Goal: Use online tool/utility: Use online tool/utility

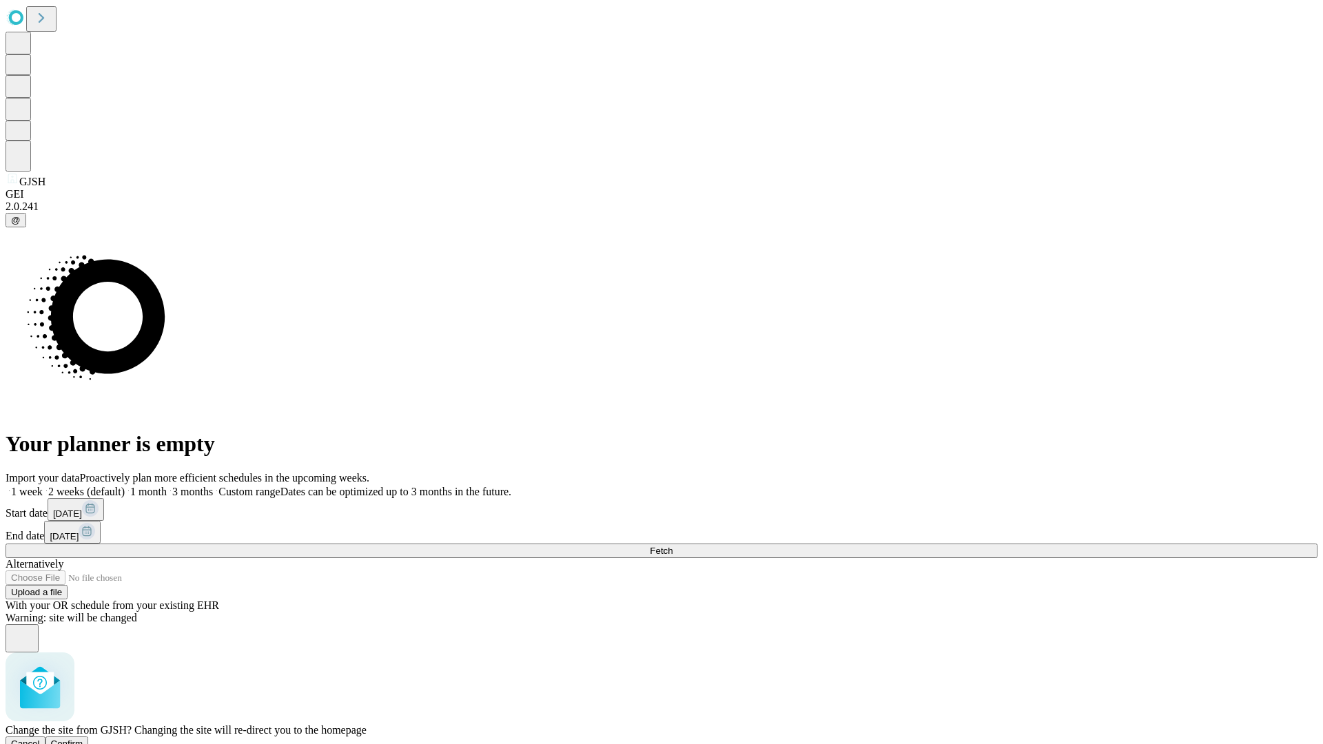
click at [83, 739] on span "Confirm" at bounding box center [67, 744] width 32 height 10
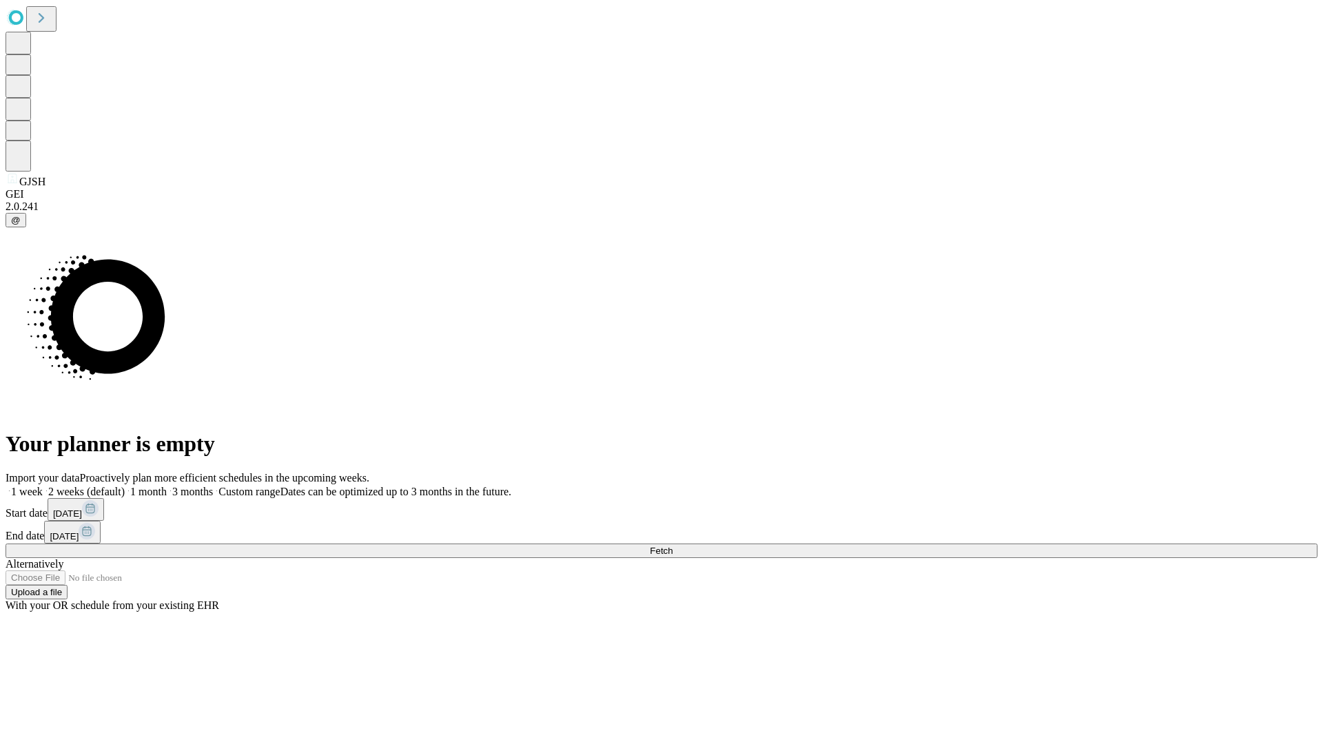
click at [125, 486] on label "2 weeks (default)" at bounding box center [84, 492] width 82 height 12
click at [673, 546] on span "Fetch" at bounding box center [661, 551] width 23 height 10
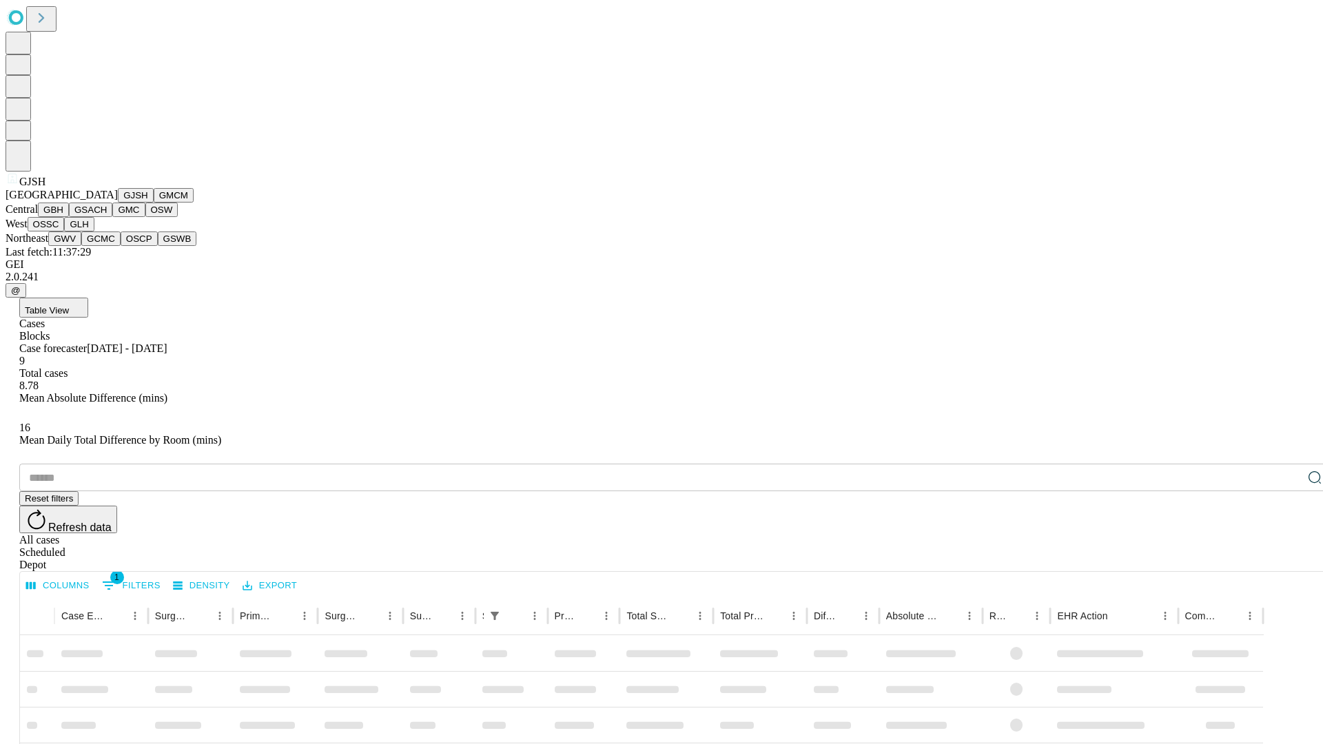
click at [154, 203] on button "GMCM" at bounding box center [174, 195] width 40 height 14
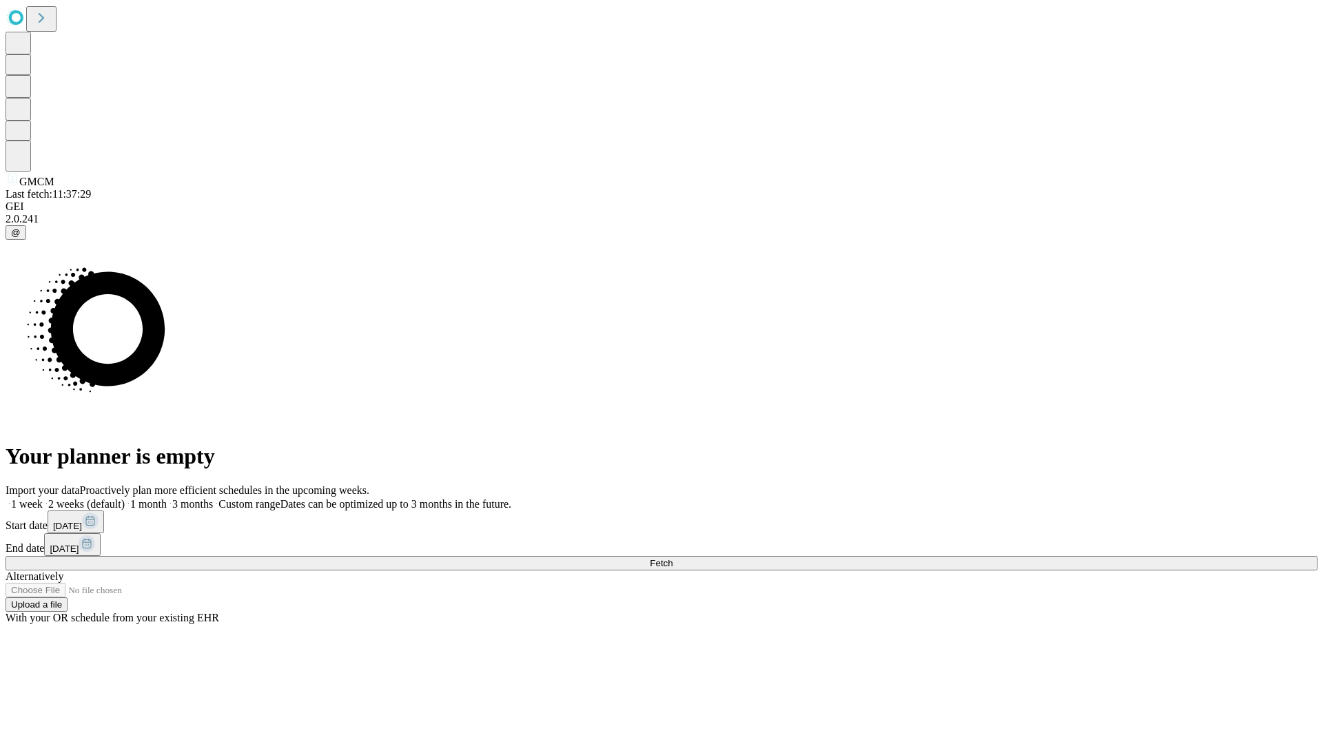
click at [125, 498] on label "2 weeks (default)" at bounding box center [84, 504] width 82 height 12
click at [673, 558] on span "Fetch" at bounding box center [661, 563] width 23 height 10
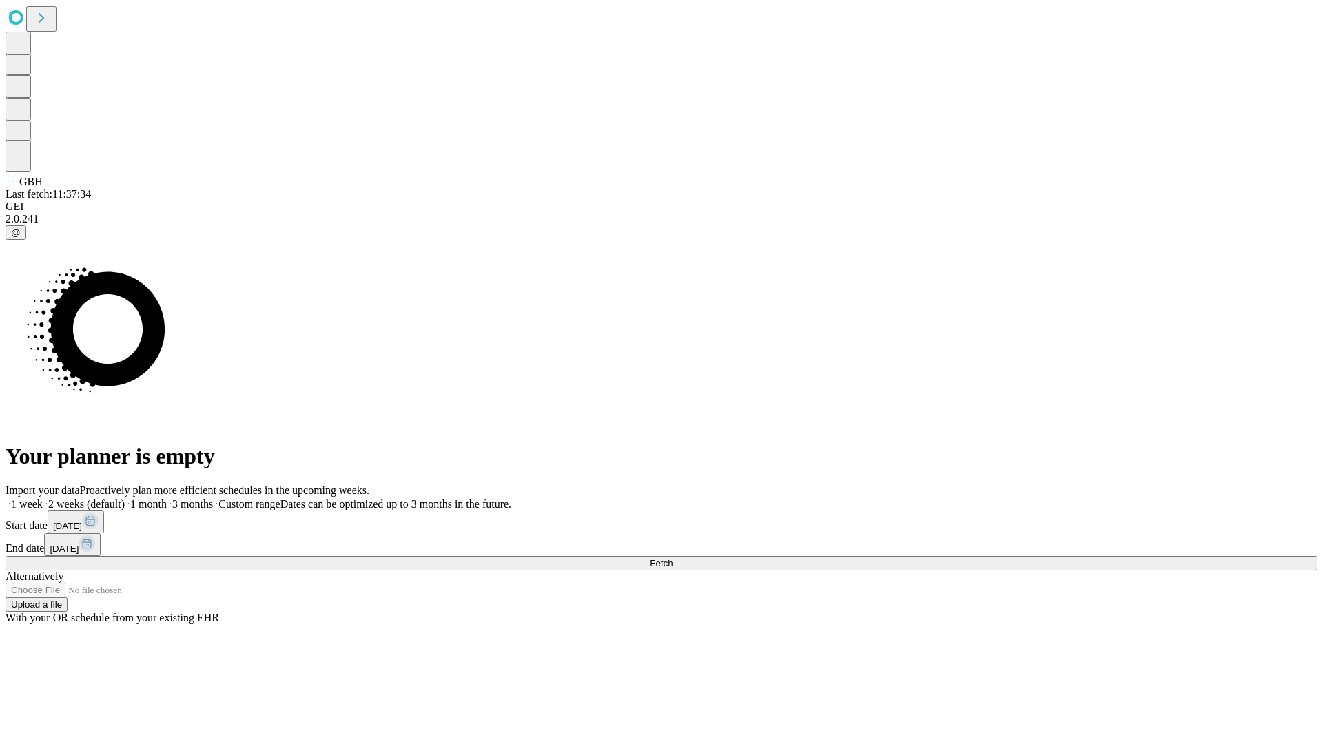
click at [673, 558] on span "Fetch" at bounding box center [661, 563] width 23 height 10
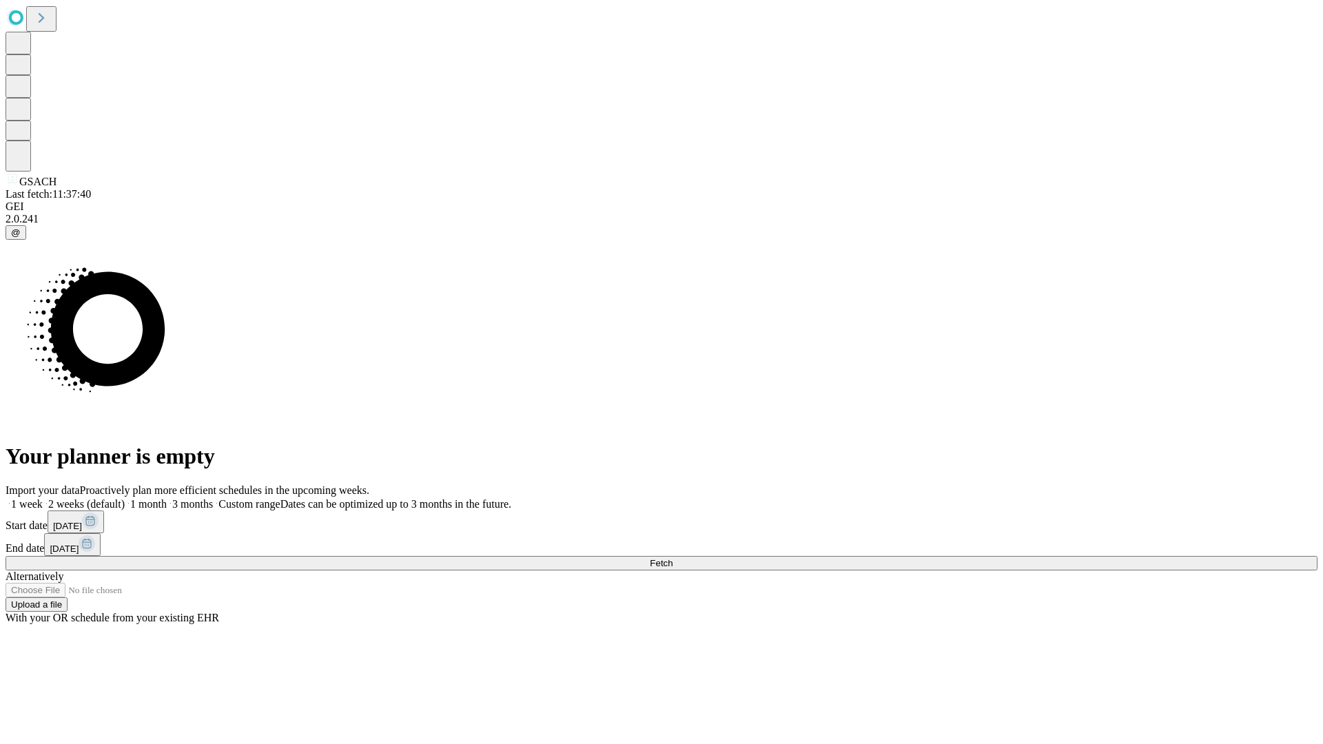
click at [673, 558] on span "Fetch" at bounding box center [661, 563] width 23 height 10
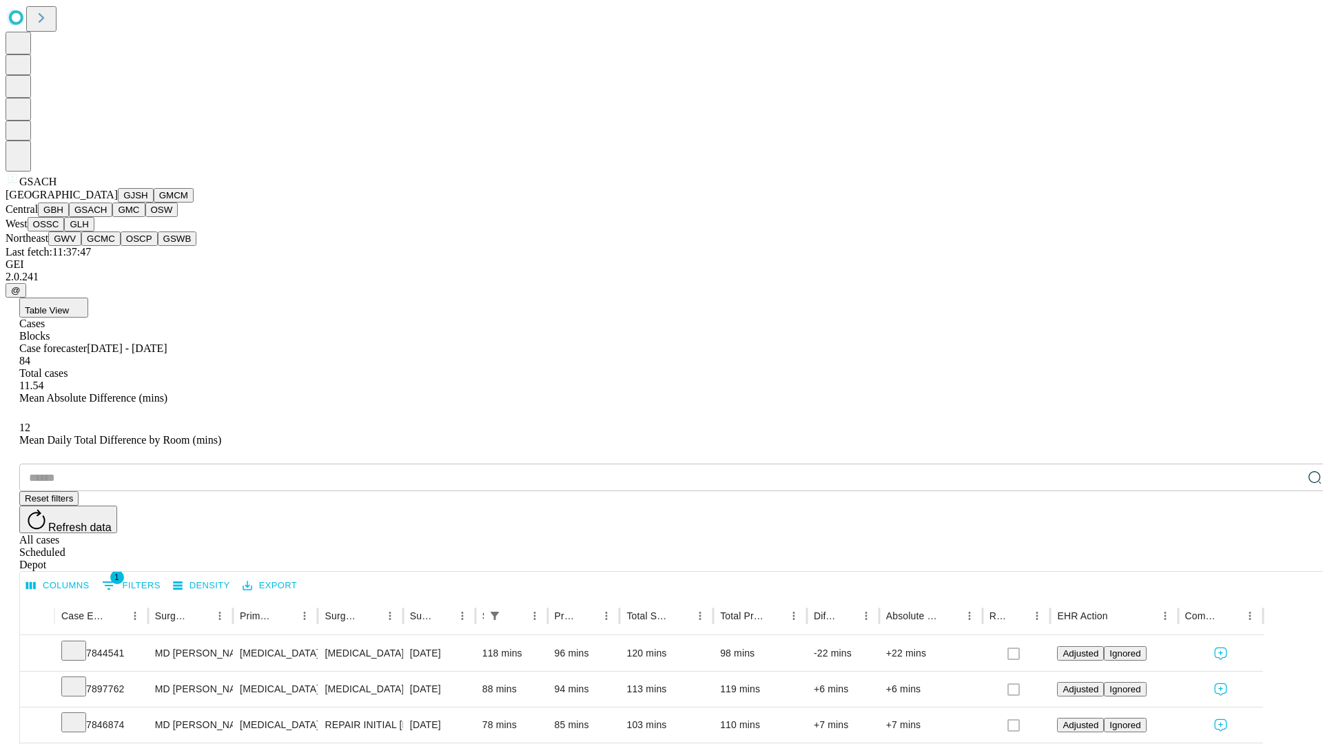
click at [112, 217] on button "GMC" at bounding box center [128, 210] width 32 height 14
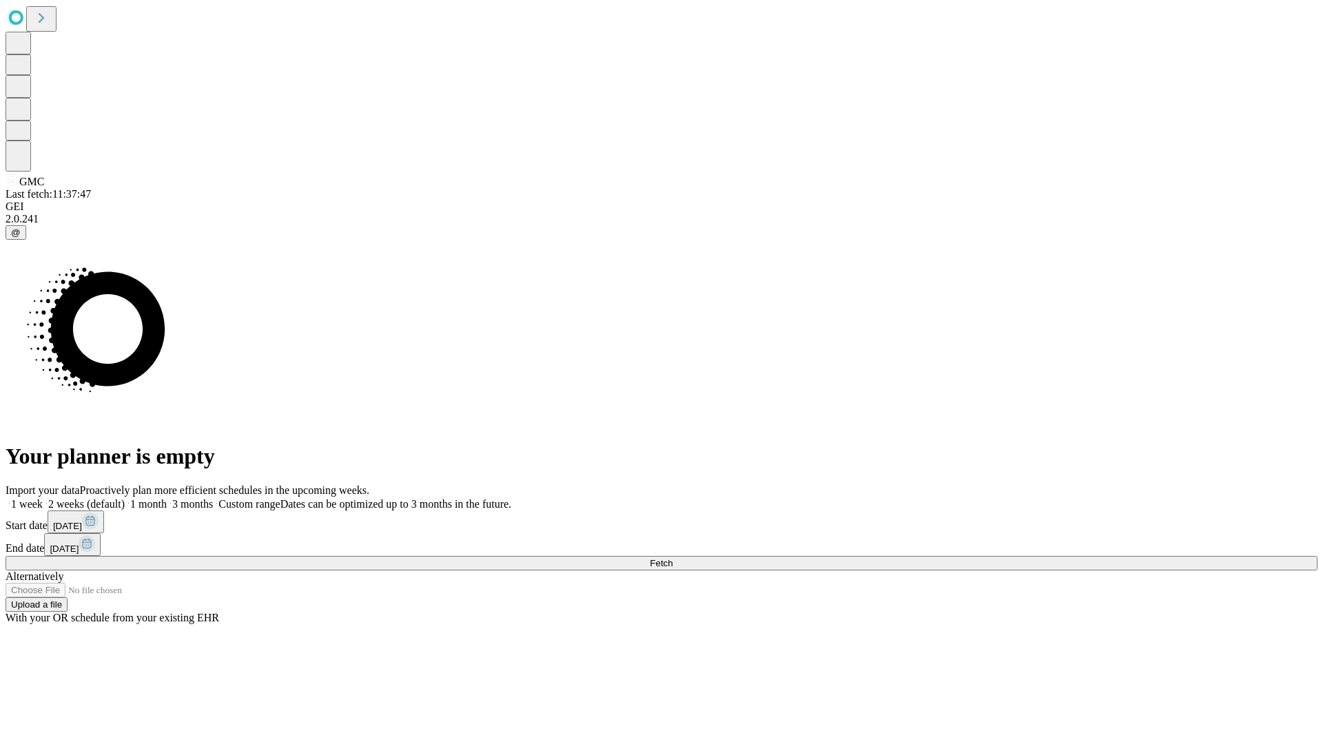
click at [125, 498] on label "2 weeks (default)" at bounding box center [84, 504] width 82 height 12
click at [673, 558] on span "Fetch" at bounding box center [661, 563] width 23 height 10
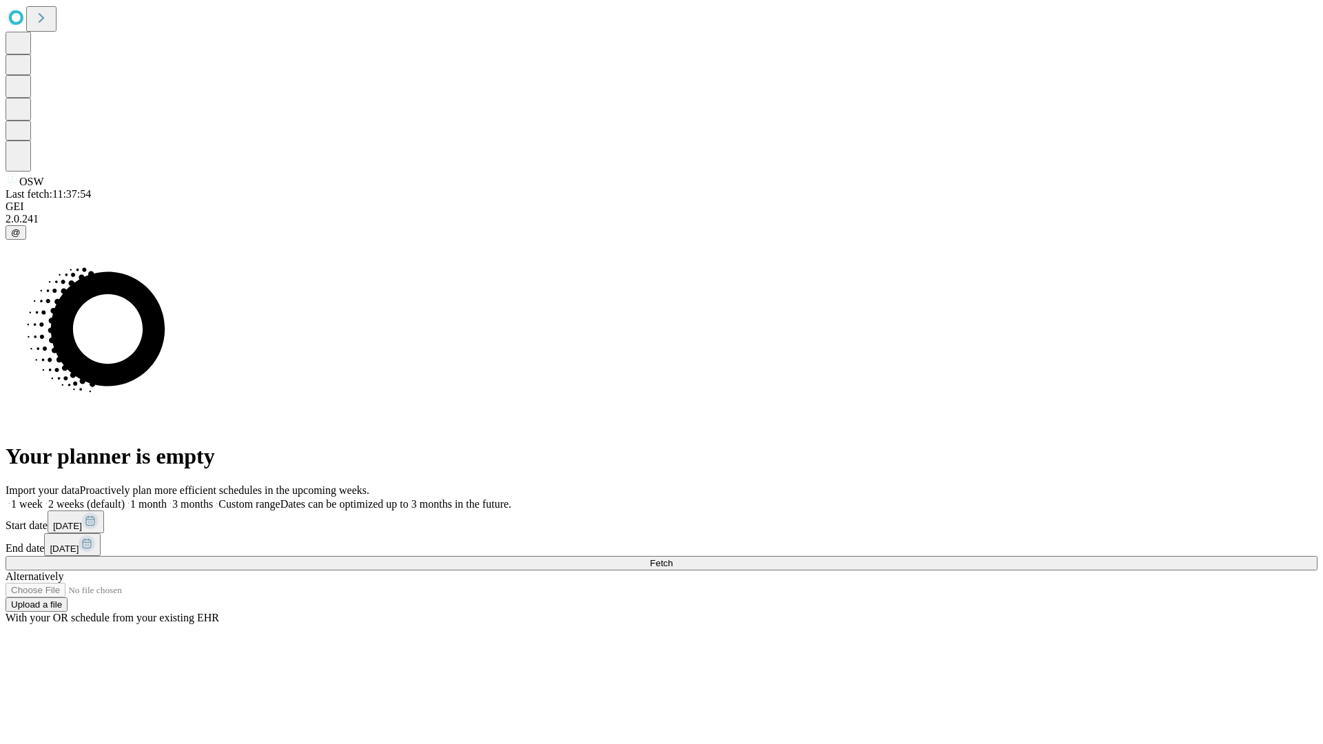
click at [125, 498] on label "2 weeks (default)" at bounding box center [84, 504] width 82 height 12
click at [673, 558] on span "Fetch" at bounding box center [661, 563] width 23 height 10
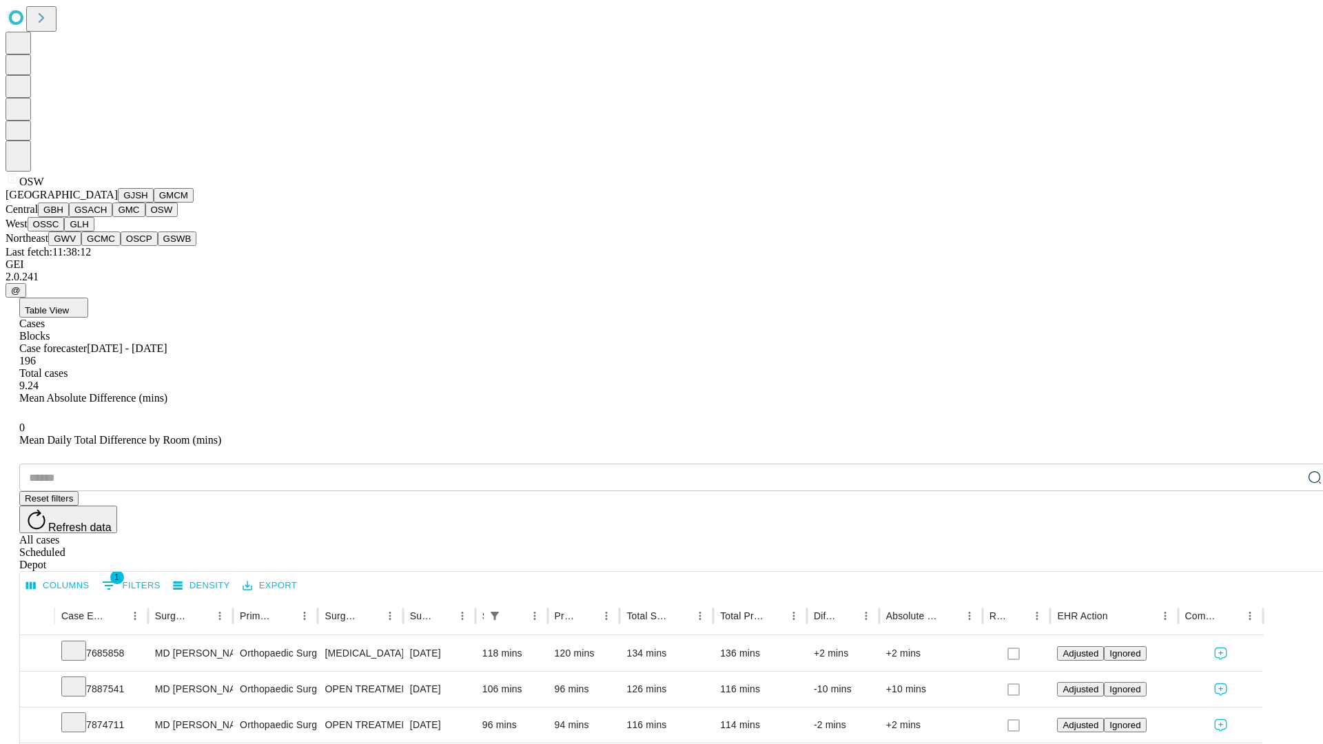
click at [65, 232] on button "OSSC" at bounding box center [46, 224] width 37 height 14
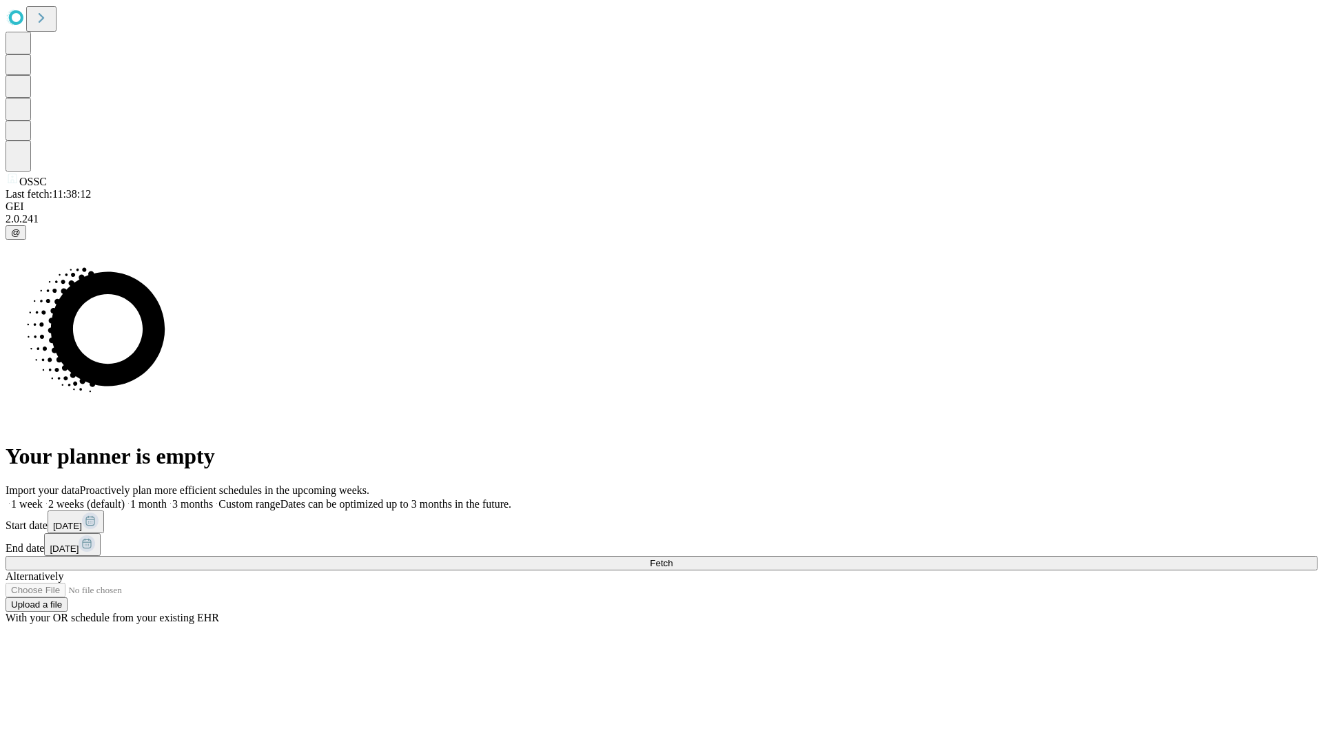
click at [125, 498] on label "2 weeks (default)" at bounding box center [84, 504] width 82 height 12
click at [673, 558] on span "Fetch" at bounding box center [661, 563] width 23 height 10
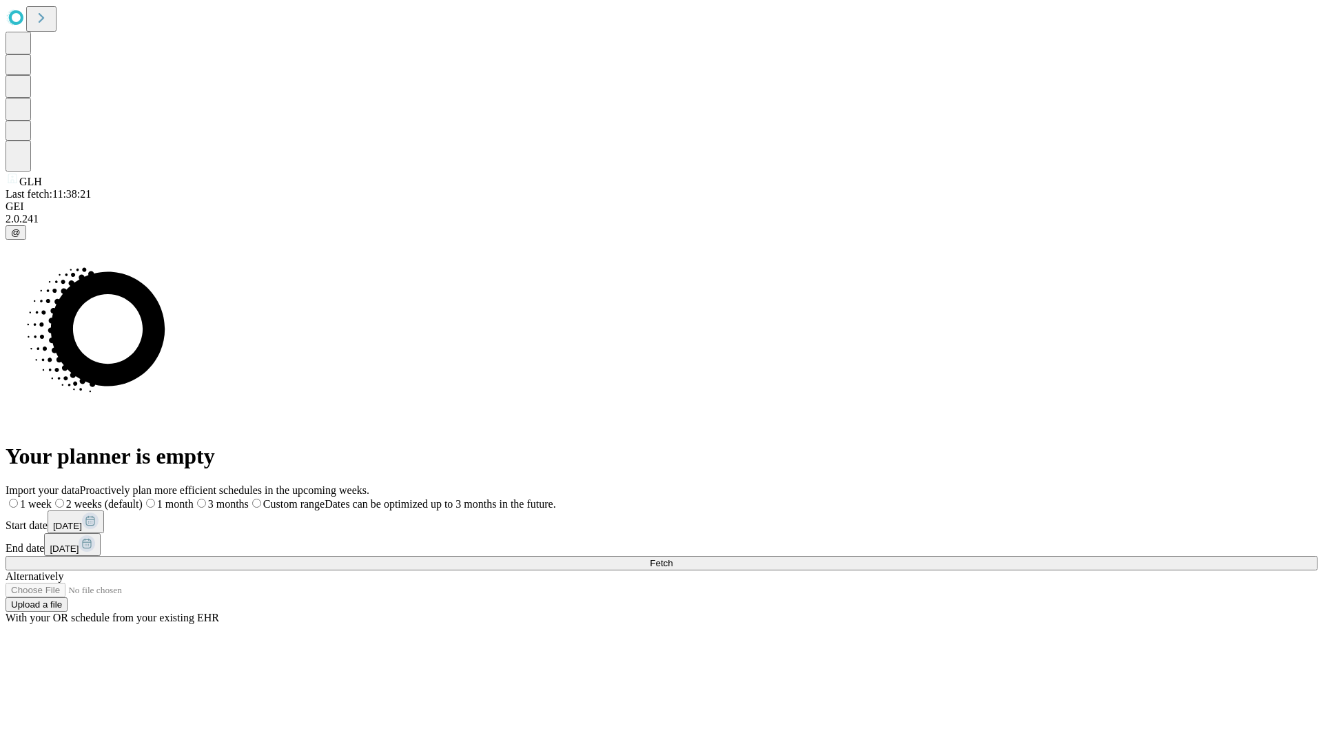
click at [143, 498] on label "2 weeks (default)" at bounding box center [97, 504] width 91 height 12
click at [673, 558] on span "Fetch" at bounding box center [661, 563] width 23 height 10
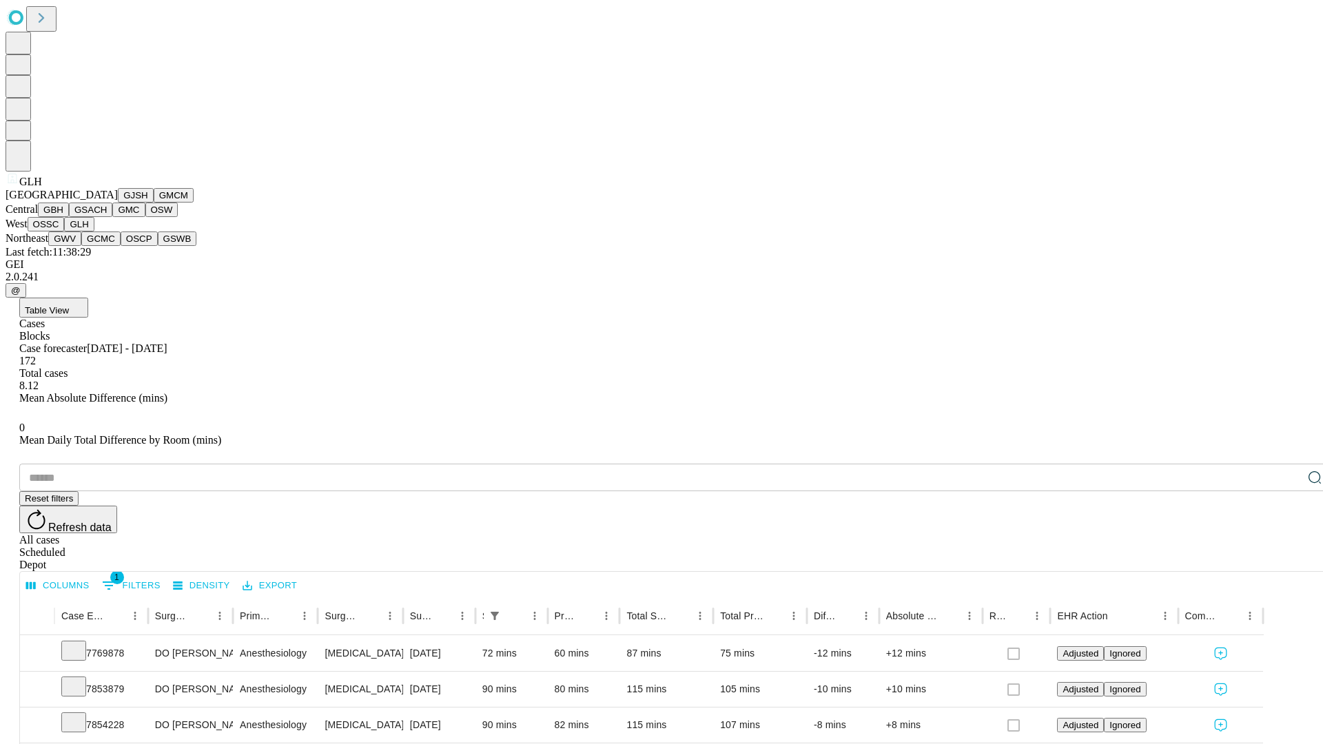
click at [81, 246] on button "GWV" at bounding box center [64, 239] width 33 height 14
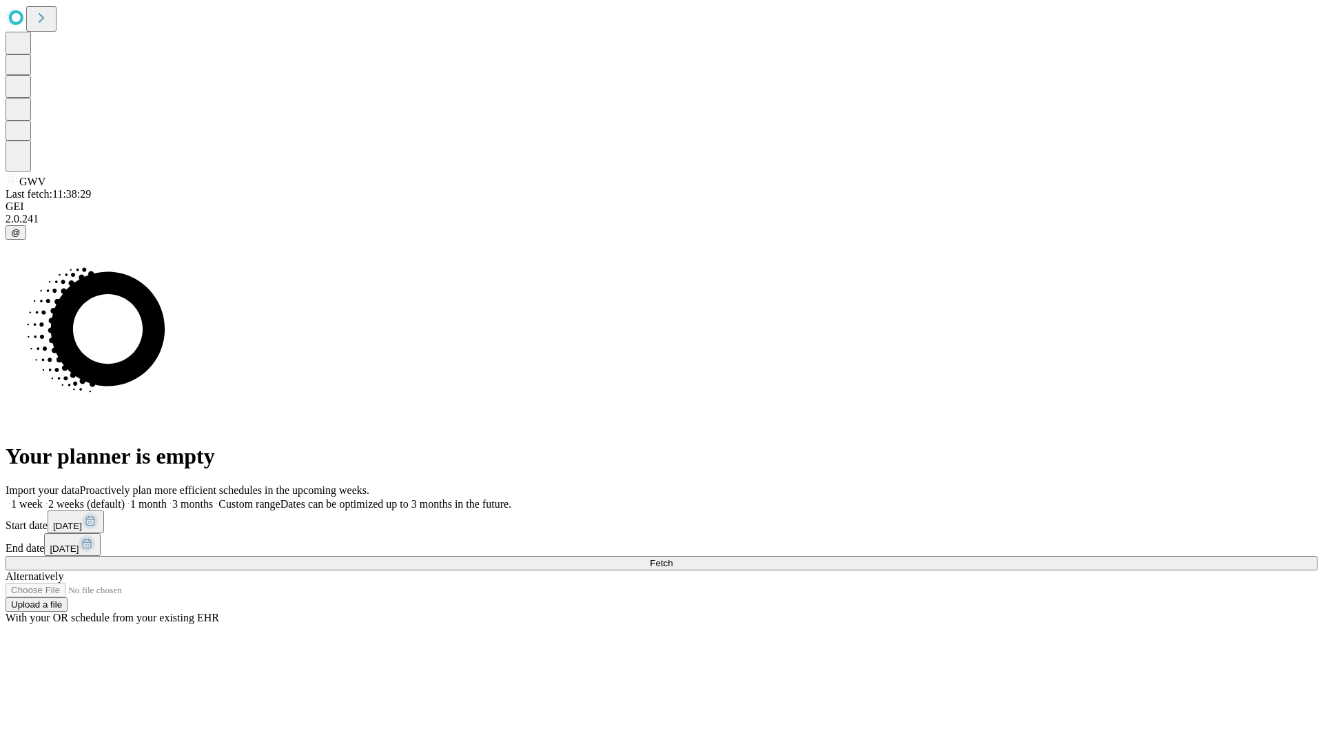
click at [673, 558] on span "Fetch" at bounding box center [661, 563] width 23 height 10
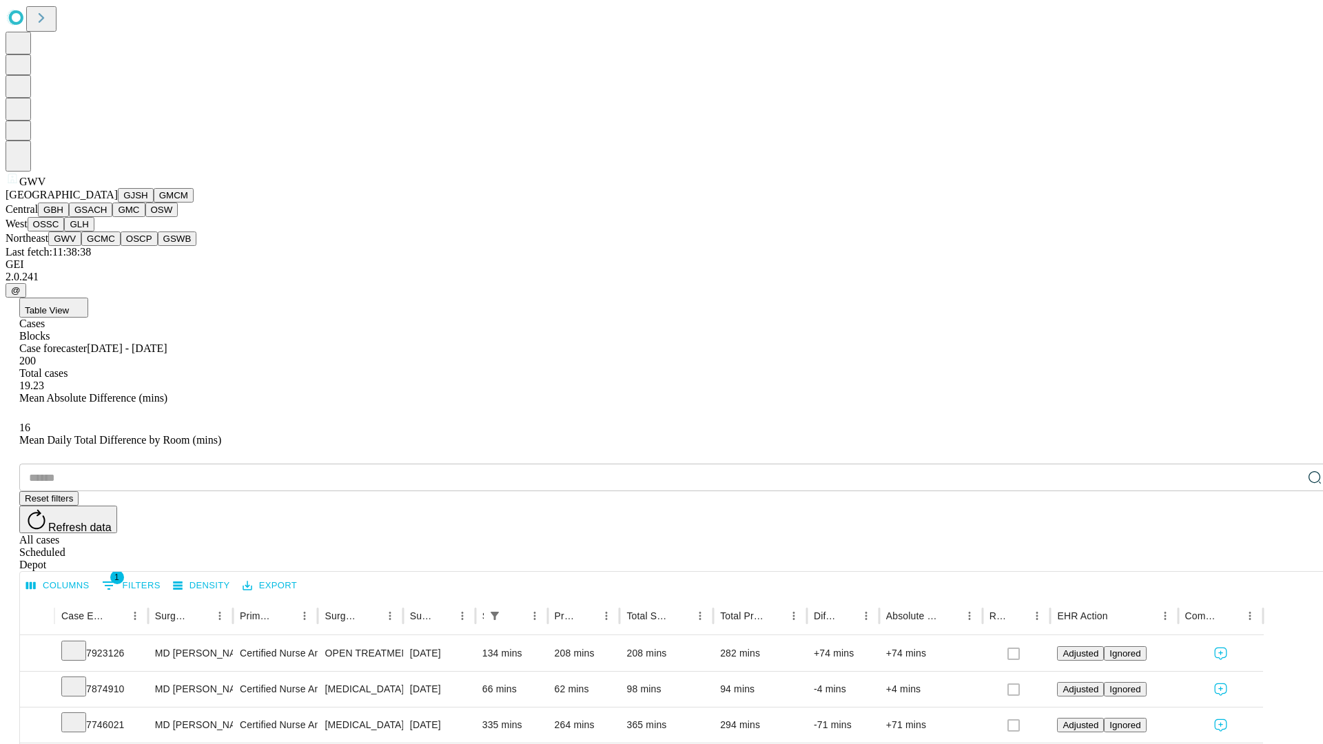
click at [107, 246] on button "GCMC" at bounding box center [100, 239] width 39 height 14
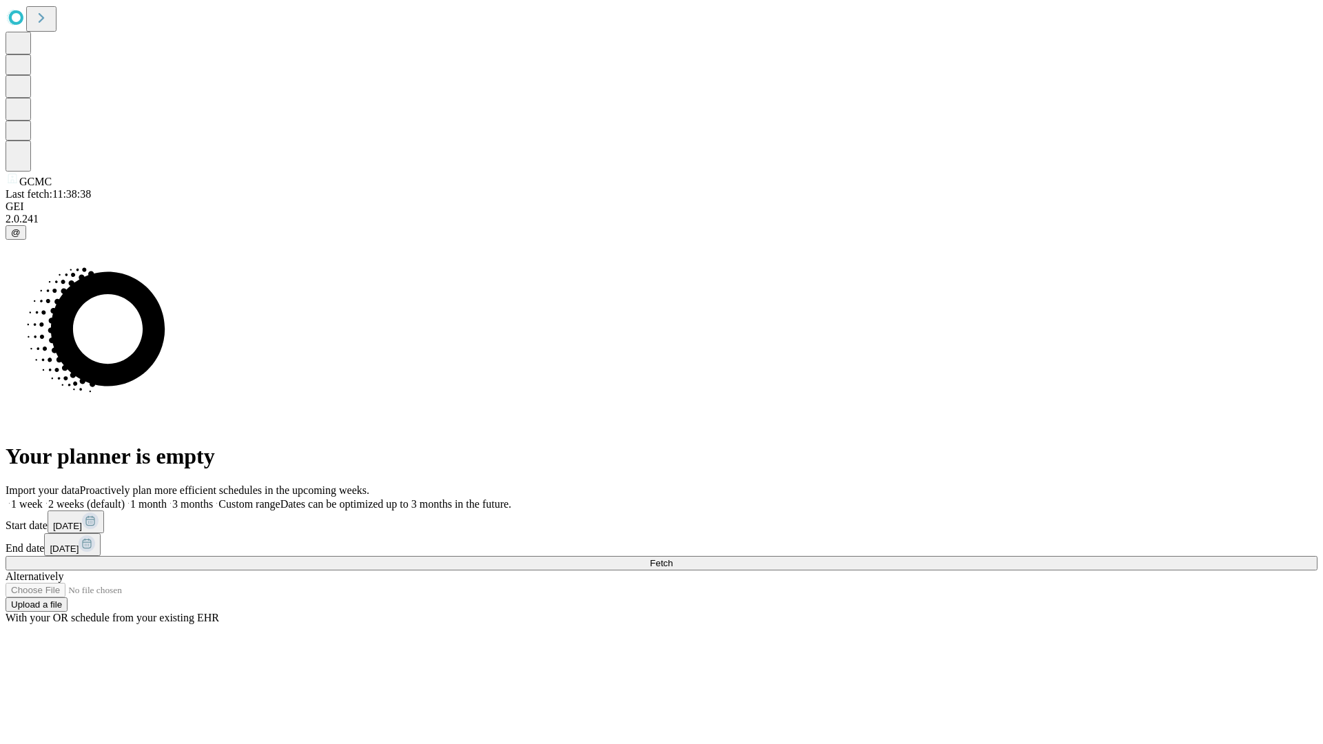
click at [125, 498] on label "2 weeks (default)" at bounding box center [84, 504] width 82 height 12
click at [673, 558] on span "Fetch" at bounding box center [661, 563] width 23 height 10
click at [125, 498] on label "2 weeks (default)" at bounding box center [84, 504] width 82 height 12
click at [673, 558] on span "Fetch" at bounding box center [661, 563] width 23 height 10
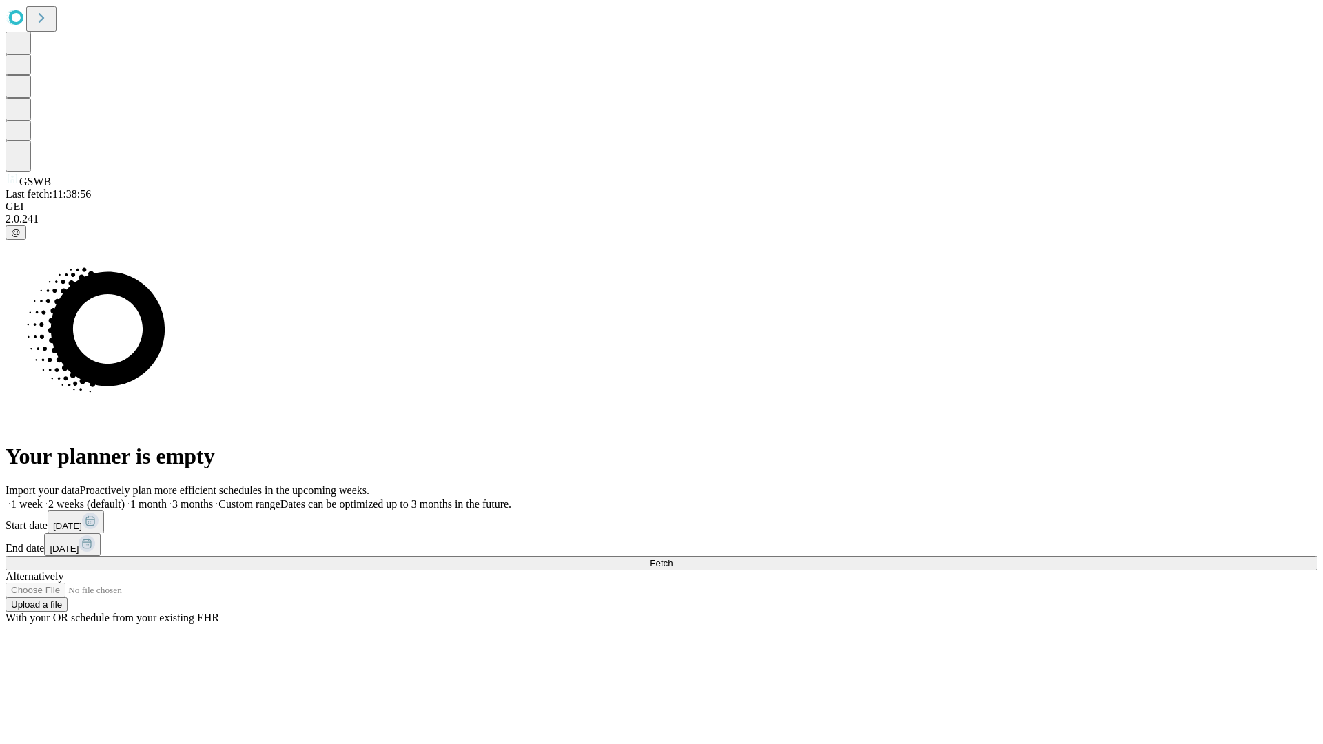
click at [125, 498] on label "2 weeks (default)" at bounding box center [84, 504] width 82 height 12
click at [673, 558] on span "Fetch" at bounding box center [661, 563] width 23 height 10
